Goal: Task Accomplishment & Management: Manage account settings

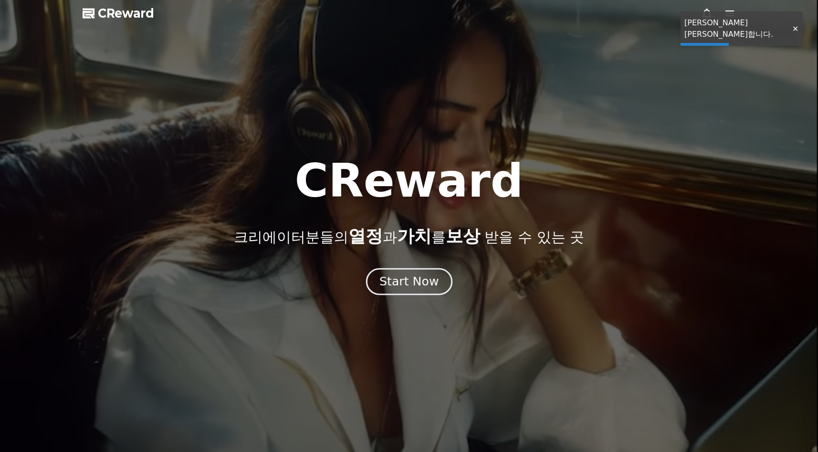
click at [421, 281] on div "Start Now" at bounding box center [408, 281] width 59 height 16
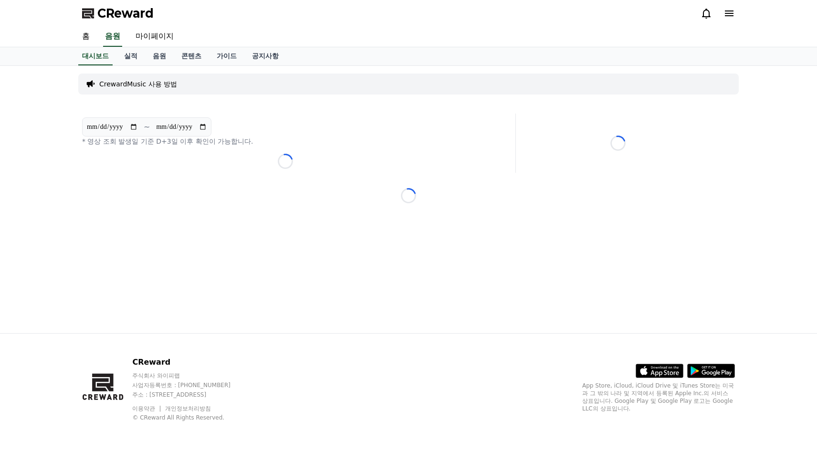
click at [718, 14] on div at bounding box center [717, 13] width 34 height 11
click at [707, 15] on icon at bounding box center [705, 13] width 11 height 11
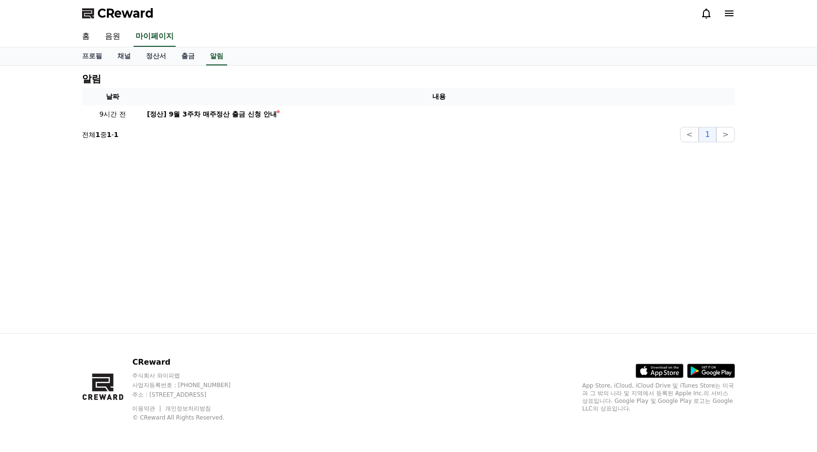
click at [718, 13] on div at bounding box center [717, 13] width 34 height 11
click at [97, 59] on link "프로필" at bounding box center [91, 56] width 35 height 18
click at [87, 38] on link "홈" at bounding box center [85, 37] width 23 height 20
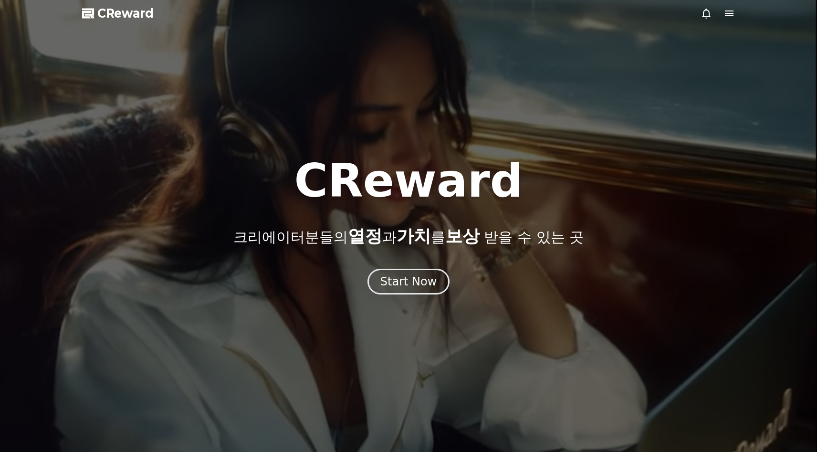
click at [417, 300] on div at bounding box center [408, 226] width 817 height 452
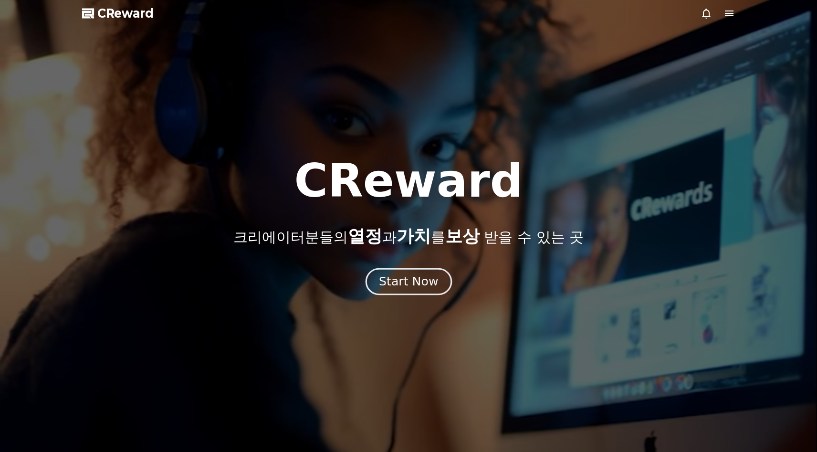
click at [416, 280] on div "Start Now" at bounding box center [408, 281] width 59 height 16
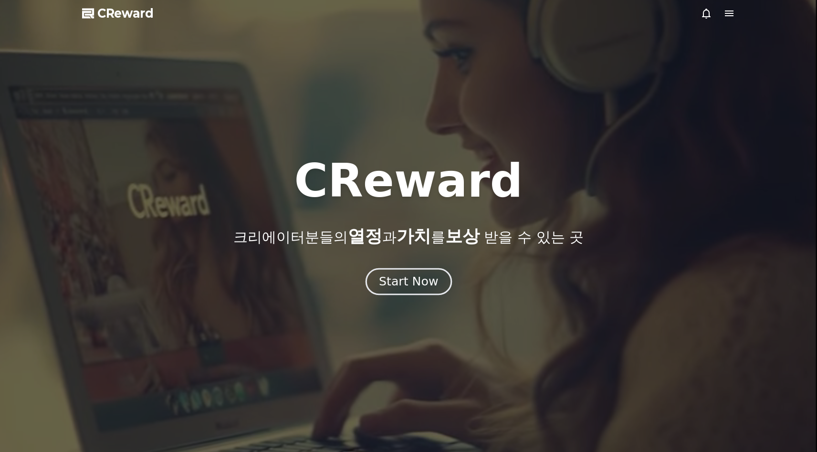
click at [414, 271] on button "Start Now" at bounding box center [408, 281] width 86 height 27
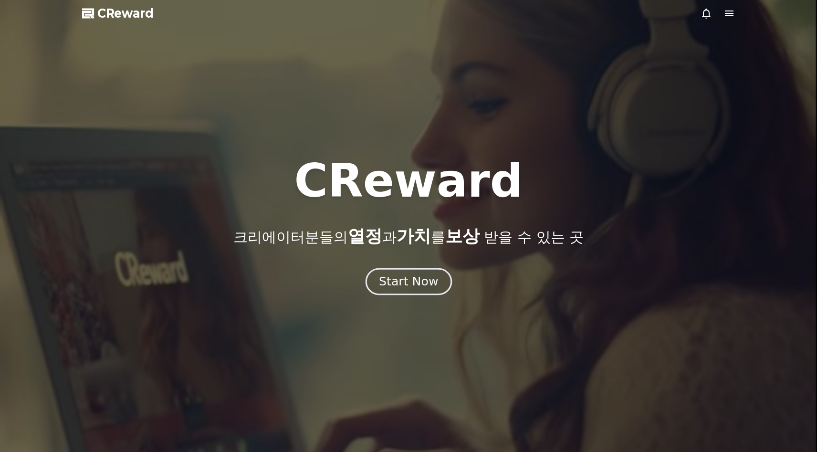
click at [405, 280] on div "Start Now" at bounding box center [408, 281] width 59 height 16
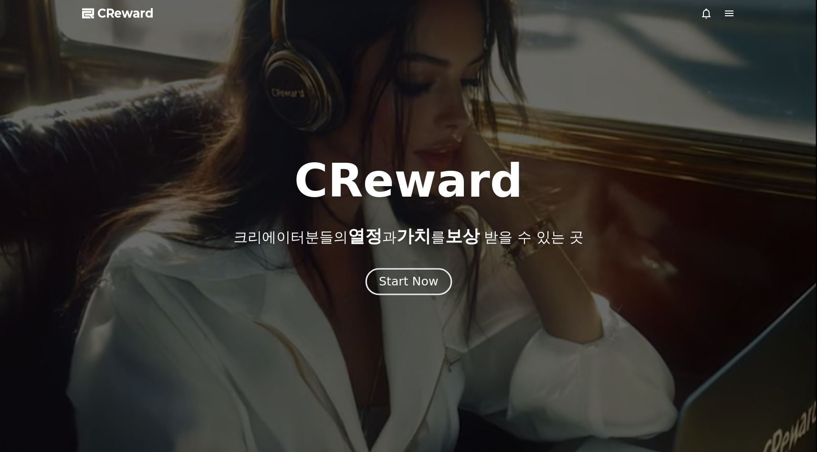
click at [417, 285] on div "Start Now" at bounding box center [408, 281] width 59 height 16
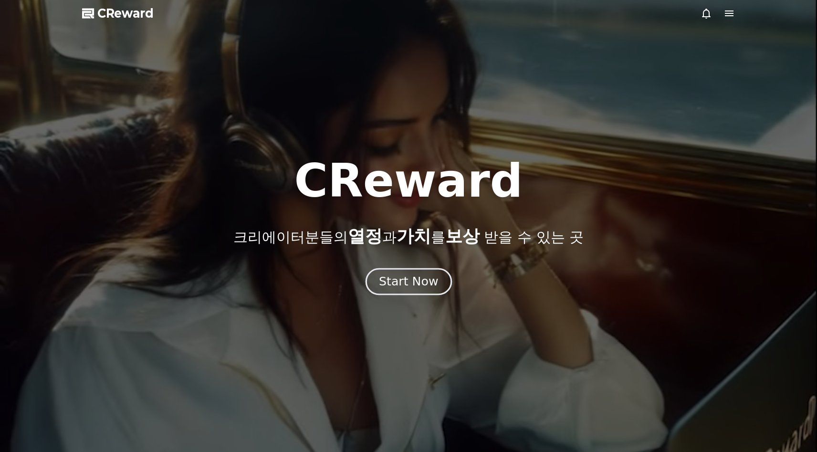
click at [406, 287] on div "Start Now" at bounding box center [408, 281] width 59 height 16
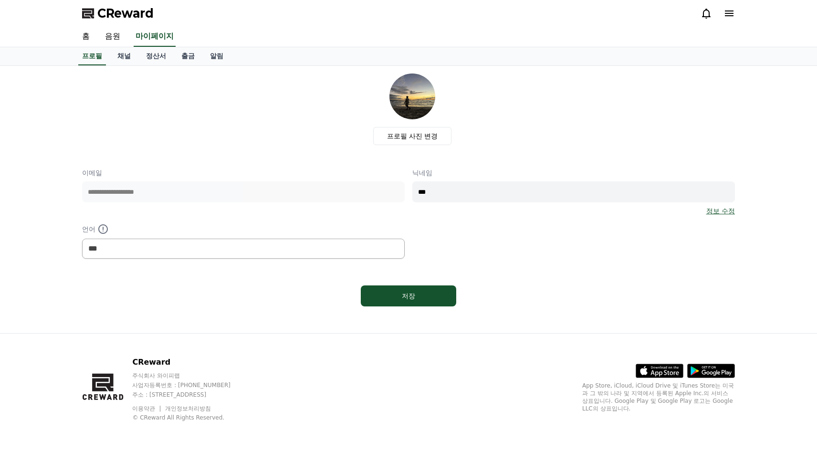
select select "**********"
click at [129, 54] on link "채널" at bounding box center [128, 56] width 29 height 18
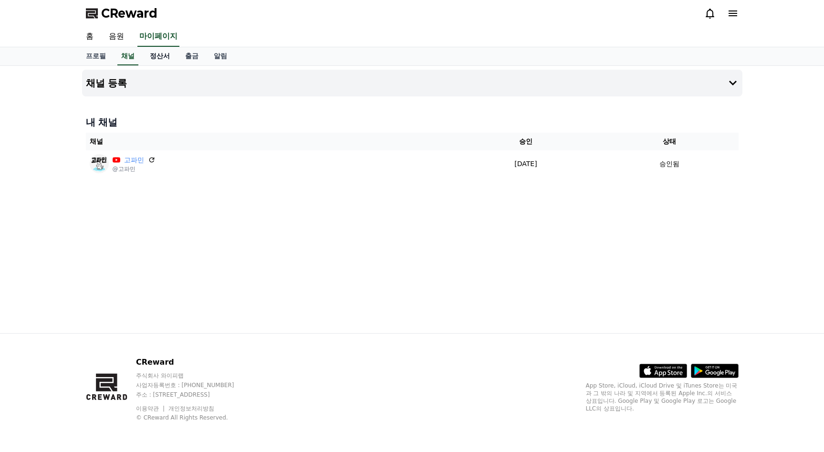
click at [162, 54] on link "정산서" at bounding box center [159, 56] width 35 height 18
click at [120, 34] on link "음원" at bounding box center [116, 37] width 31 height 20
click at [91, 35] on link "홈" at bounding box center [89, 37] width 23 height 20
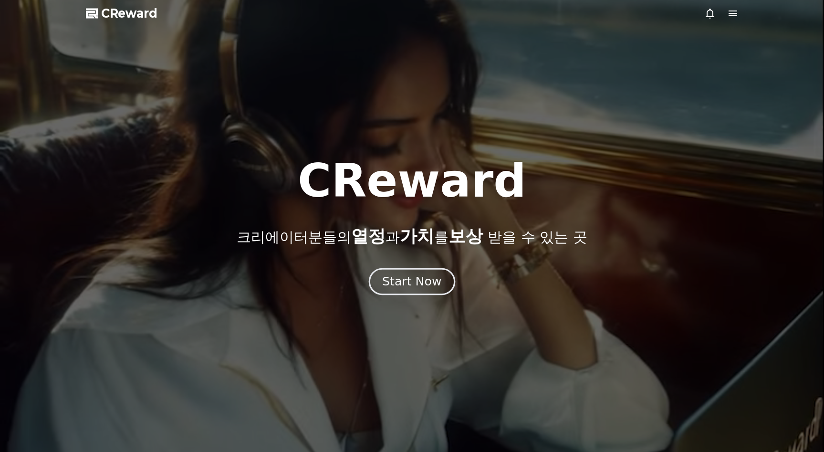
click at [402, 283] on div "Start Now" at bounding box center [411, 281] width 59 height 16
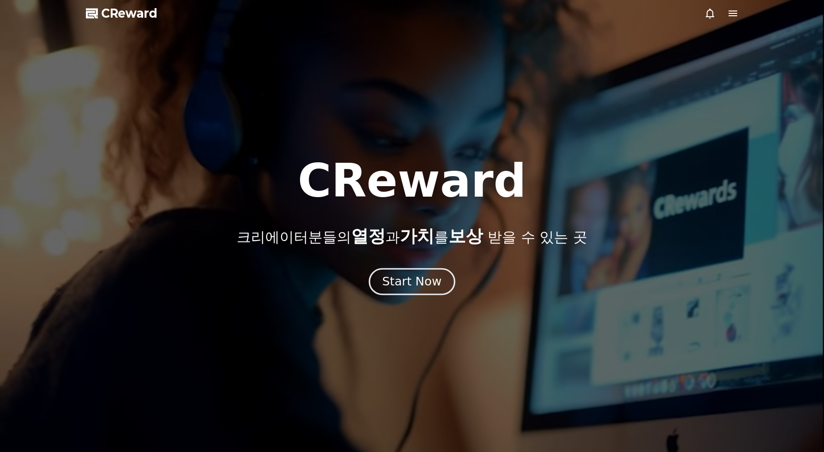
click at [411, 273] on div "Start Now" at bounding box center [411, 281] width 59 height 16
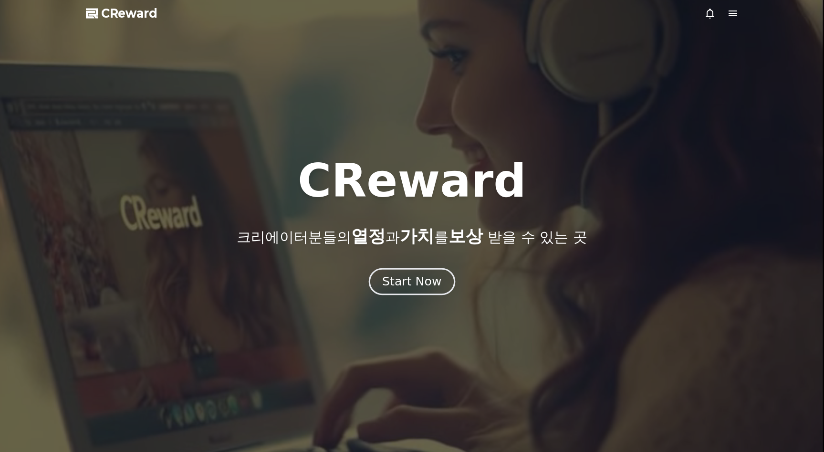
click at [413, 279] on div "Start Now" at bounding box center [411, 281] width 59 height 16
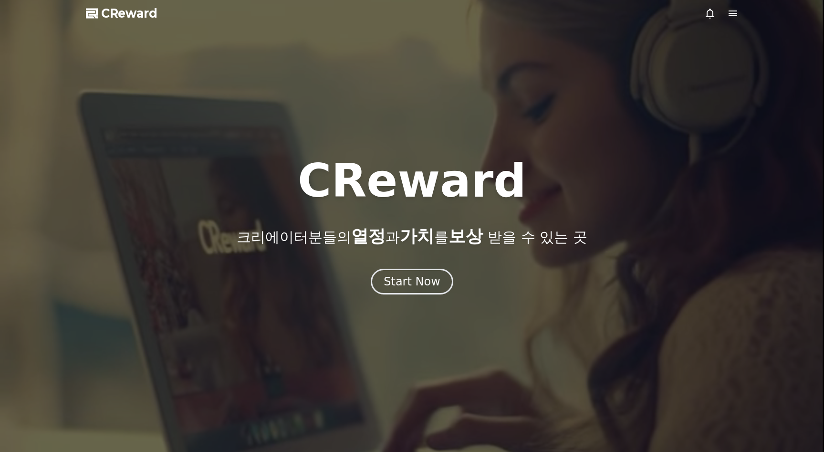
click at [738, 16] on icon at bounding box center [732, 13] width 11 height 11
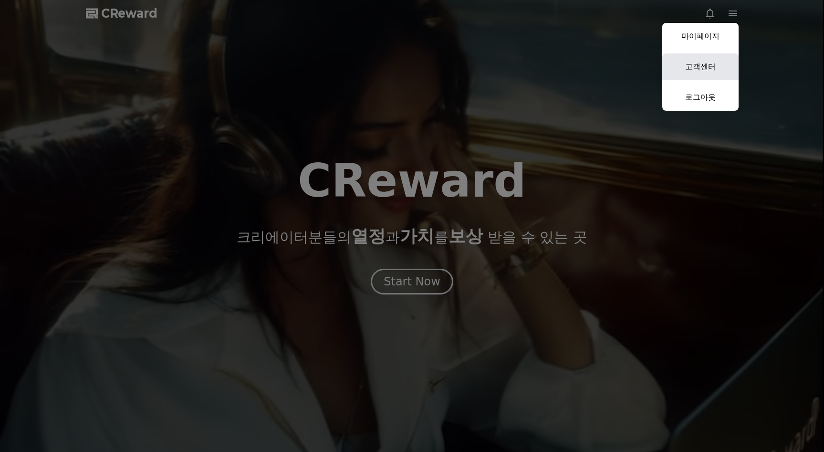
click at [703, 64] on link "고객센터" at bounding box center [700, 66] width 76 height 27
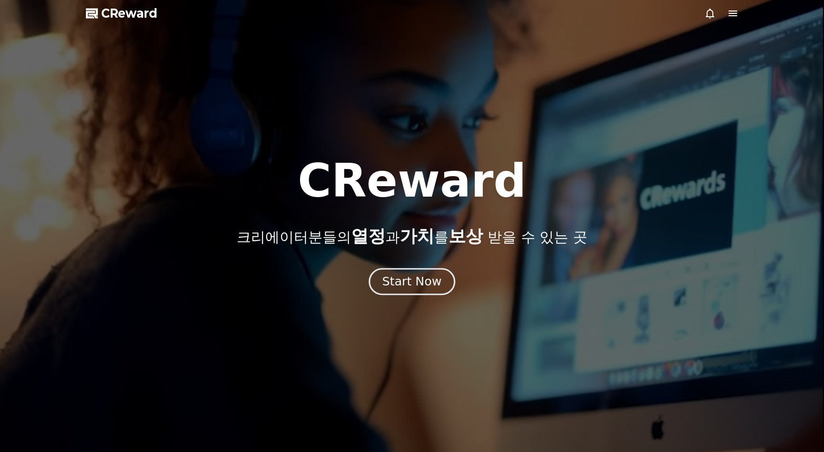
click at [430, 286] on div "Start Now" at bounding box center [411, 281] width 59 height 16
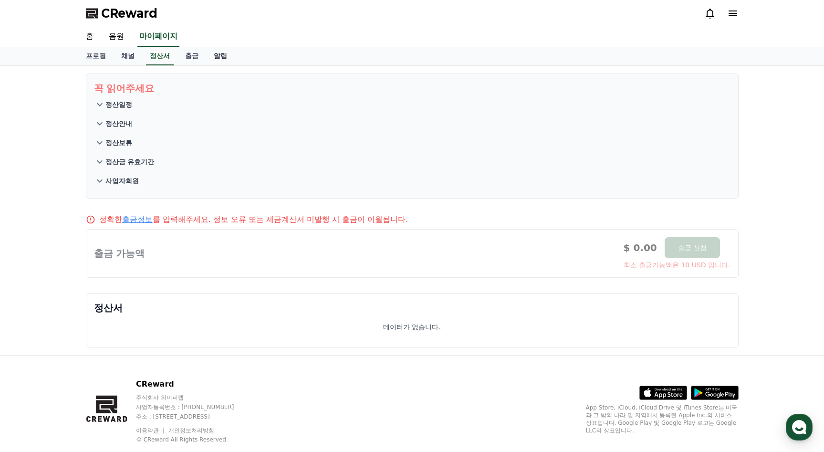
click at [218, 58] on link "알림" at bounding box center [220, 56] width 29 height 18
